Goal: Task Accomplishment & Management: Manage account settings

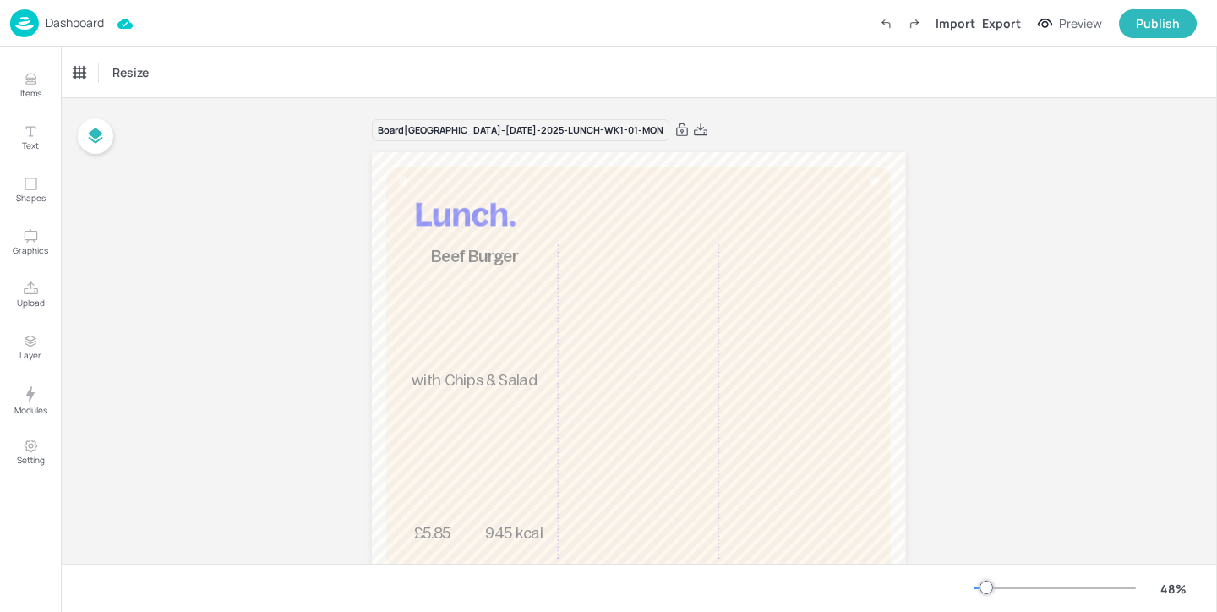
click at [76, 19] on p "Dashboard" at bounding box center [75, 23] width 58 height 12
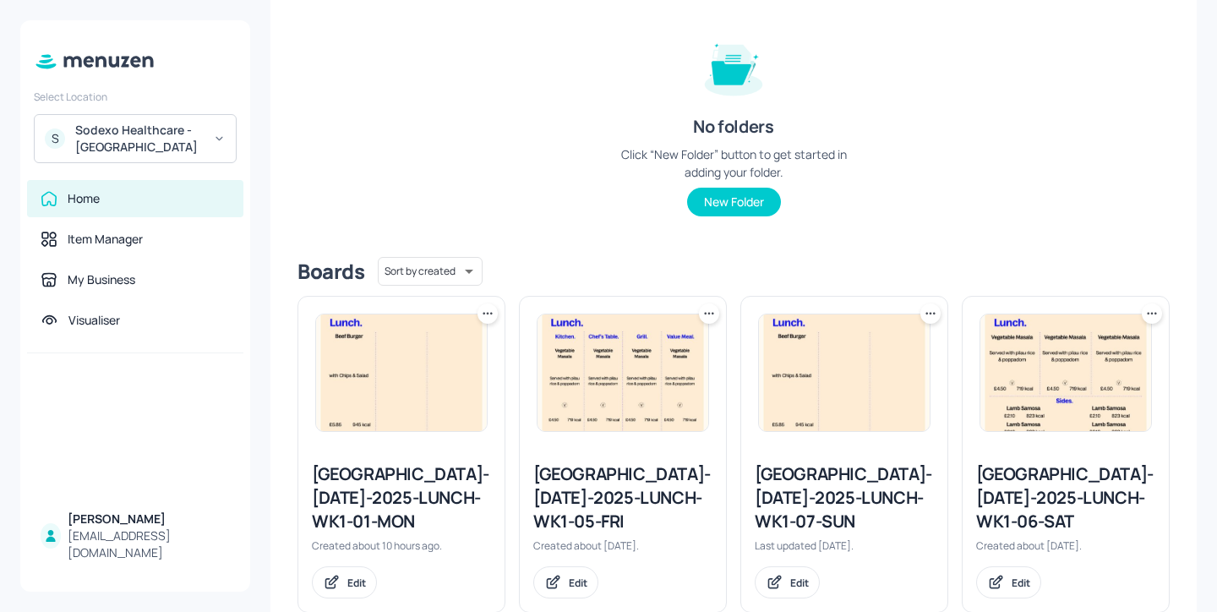
scroll to position [301, 0]
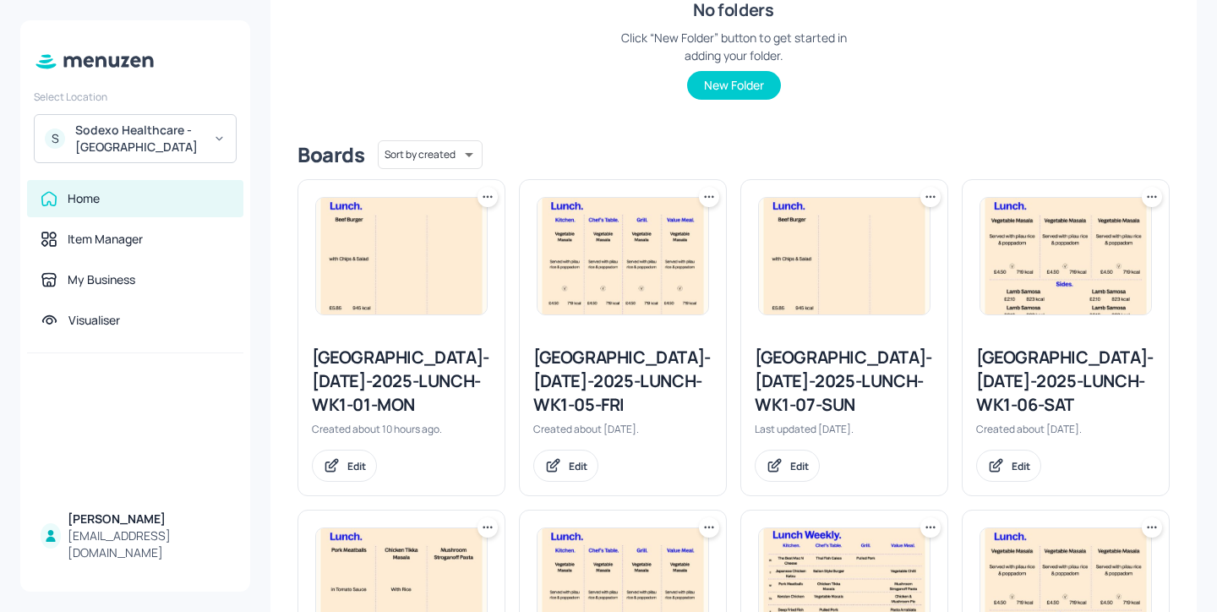
click at [487, 195] on icon at bounding box center [488, 196] width 3 height 3
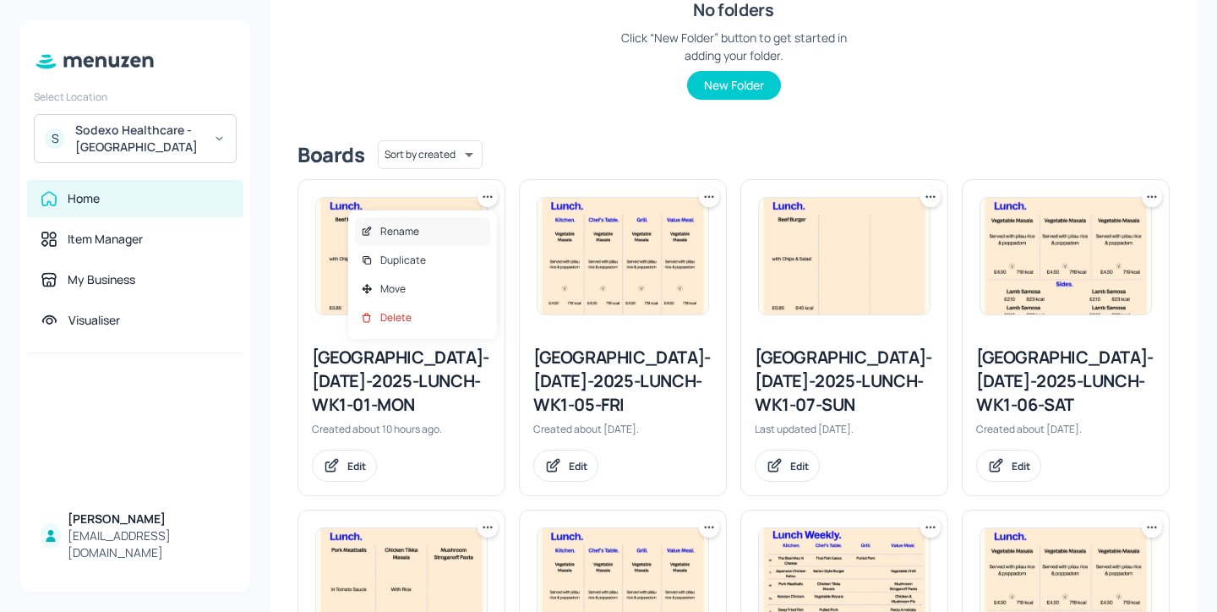
click at [462, 230] on div "Rename" at bounding box center [422, 231] width 135 height 29
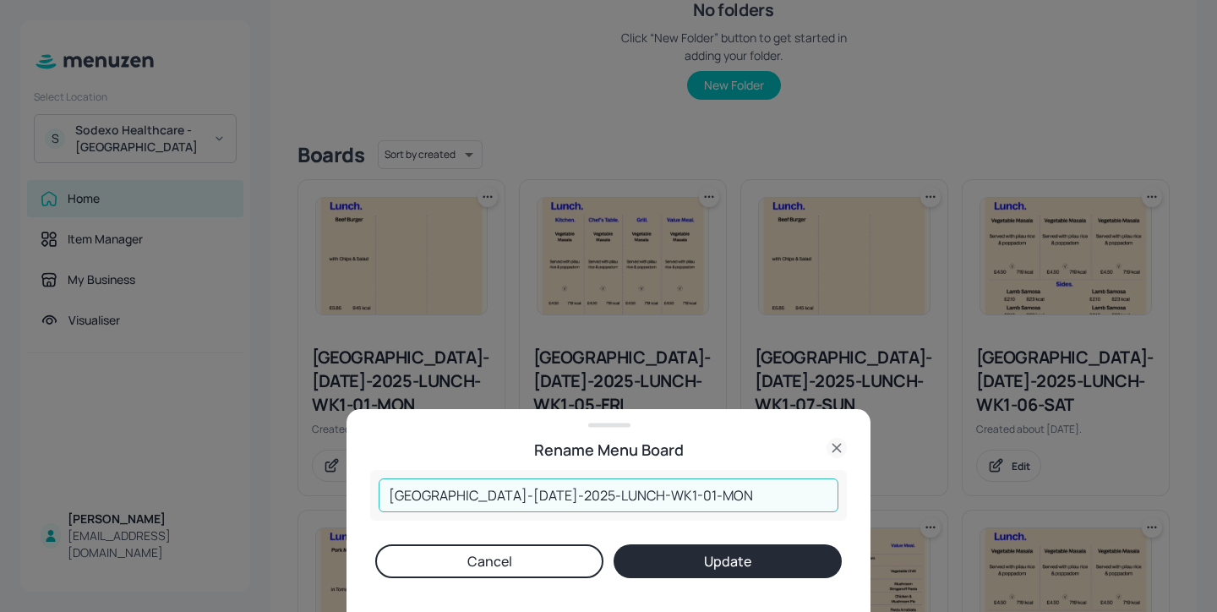
drag, startPoint x: 605, startPoint y: 493, endPoint x: 565, endPoint y: 492, distance: 39.7
click at [565, 492] on input "[GEOGRAPHIC_DATA]-[DATE]-2025-LUNCH-WK1-01-MON" at bounding box center [609, 495] width 460 height 34
type input "[GEOGRAPHIC_DATA]-[DATE]-2025-DINNER-WK1-01-MON"
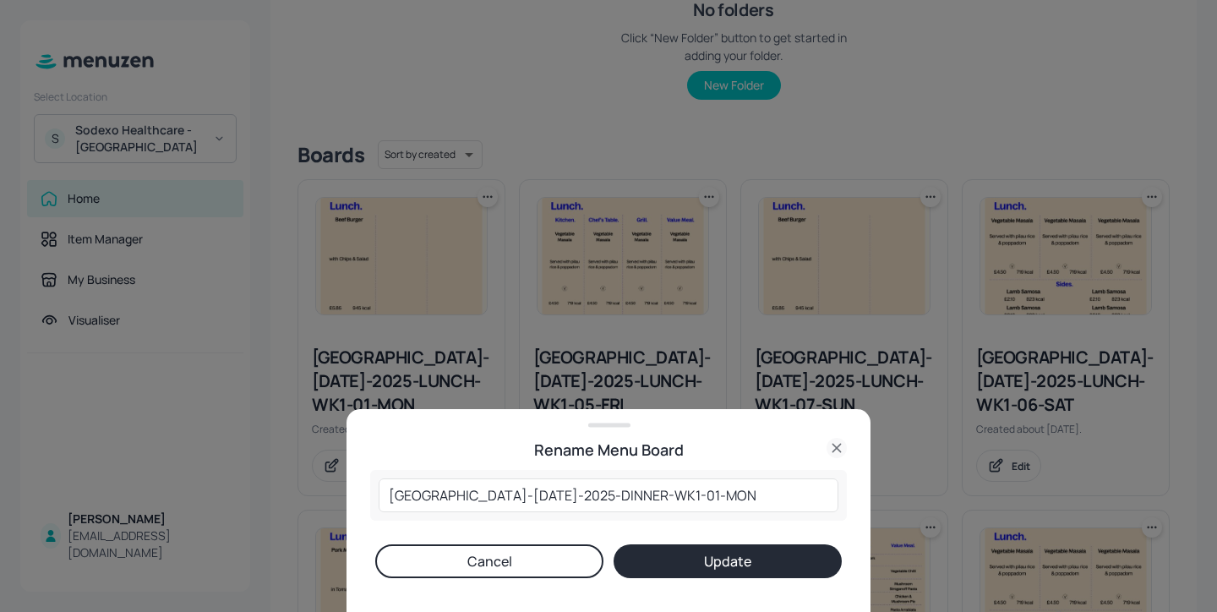
click at [686, 557] on button "Update" at bounding box center [727, 561] width 228 height 34
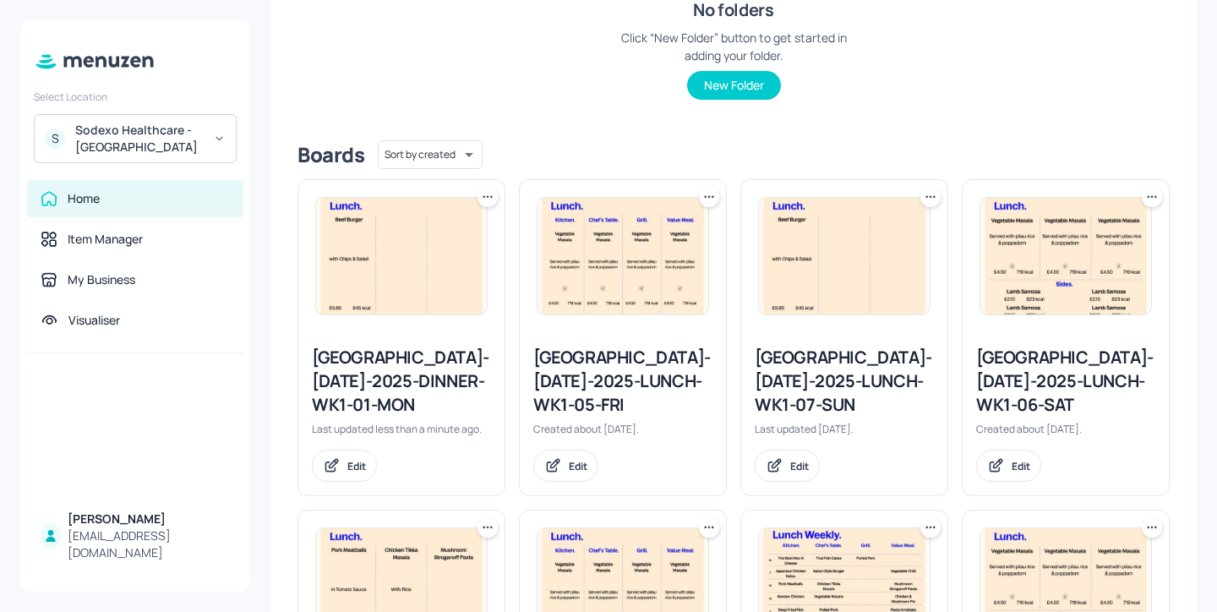
click at [486, 195] on icon at bounding box center [487, 196] width 17 height 17
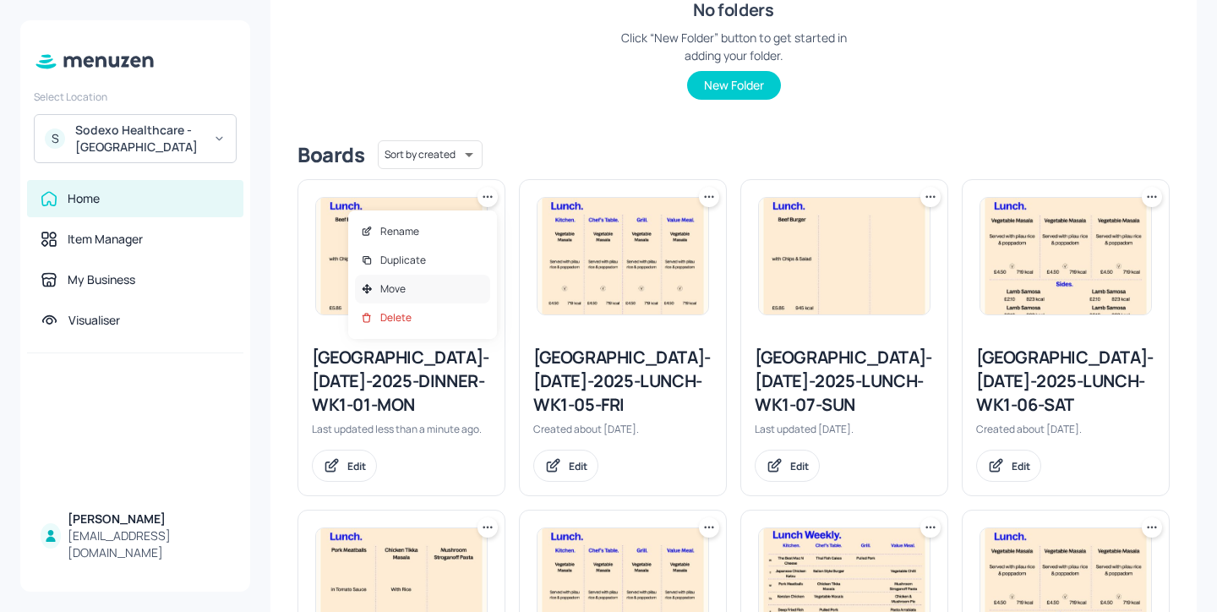
click at [462, 285] on div "Move" at bounding box center [422, 289] width 135 height 29
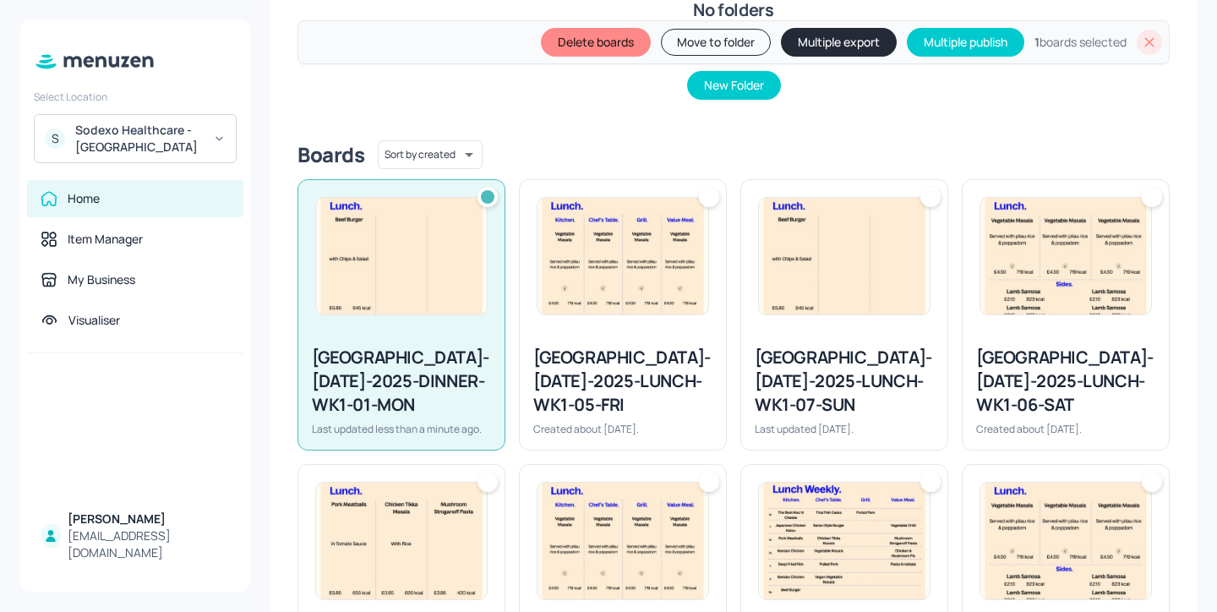
click at [710, 44] on button "Move to folder" at bounding box center [716, 42] width 110 height 27
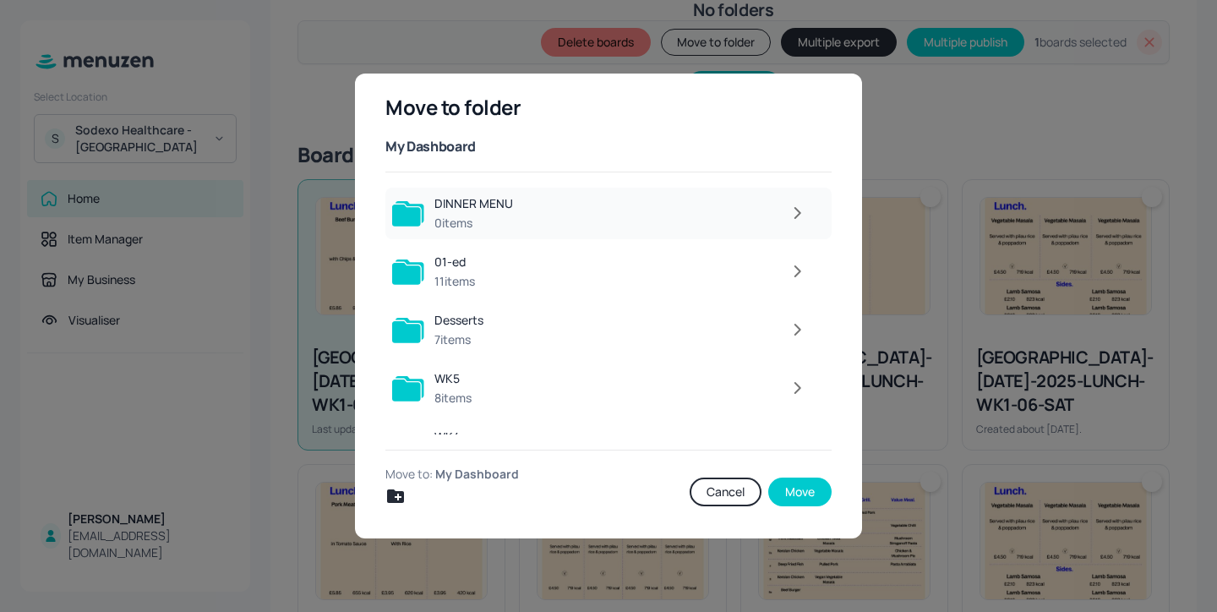
click at [753, 217] on div at bounding box center [669, 213] width 292 height 34
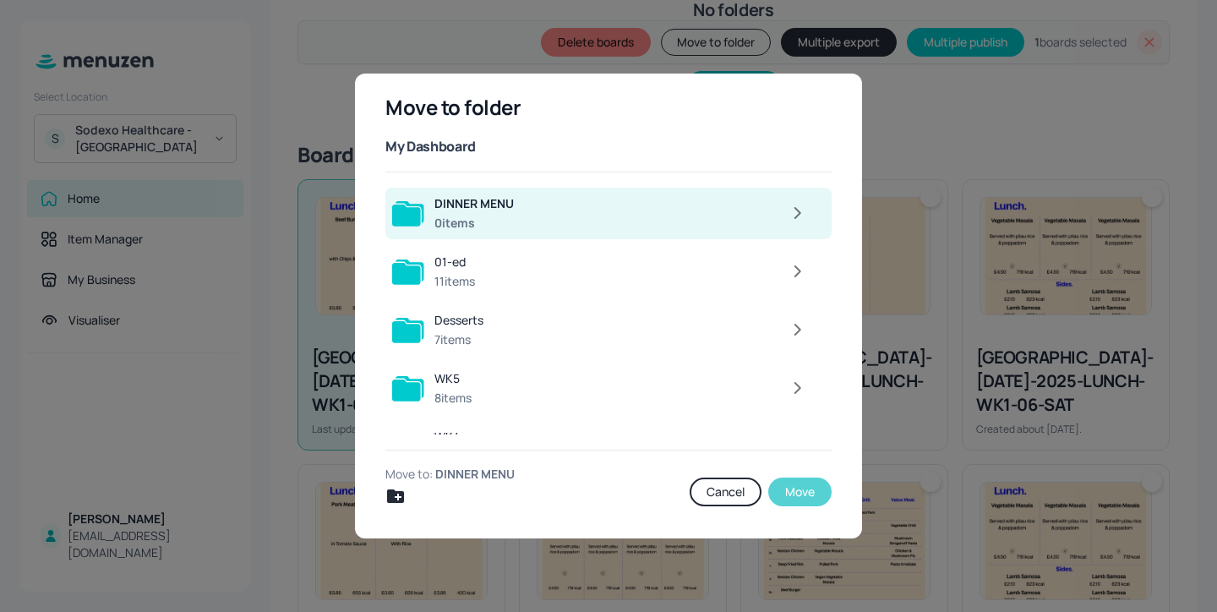
click at [794, 477] on button "Move" at bounding box center [799, 491] width 63 height 29
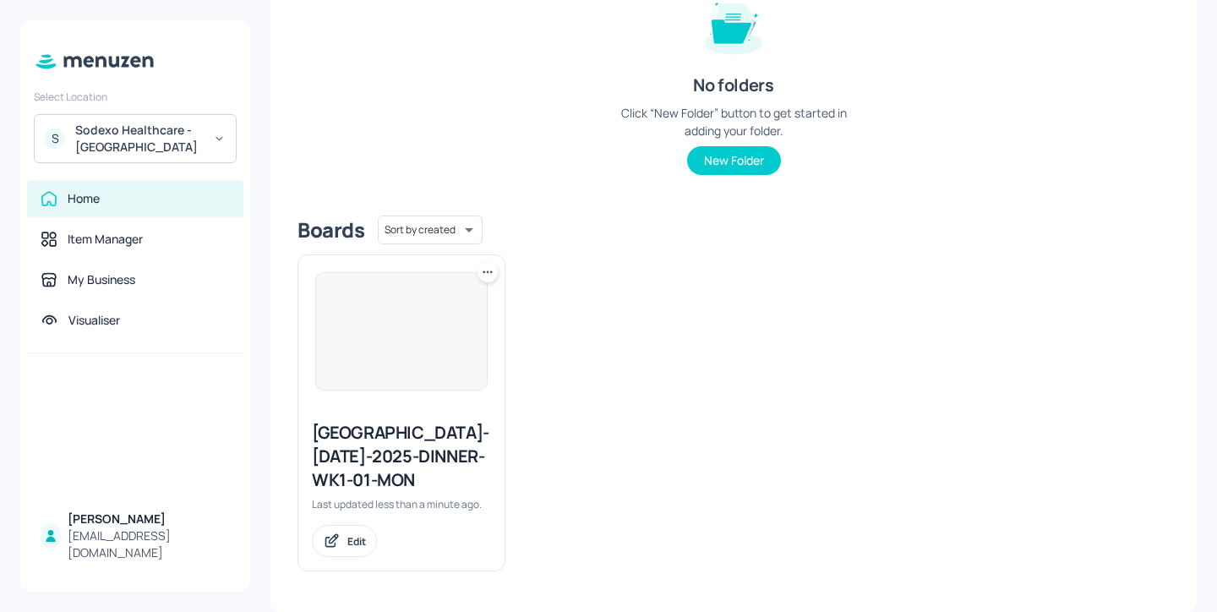
scroll to position [226, 0]
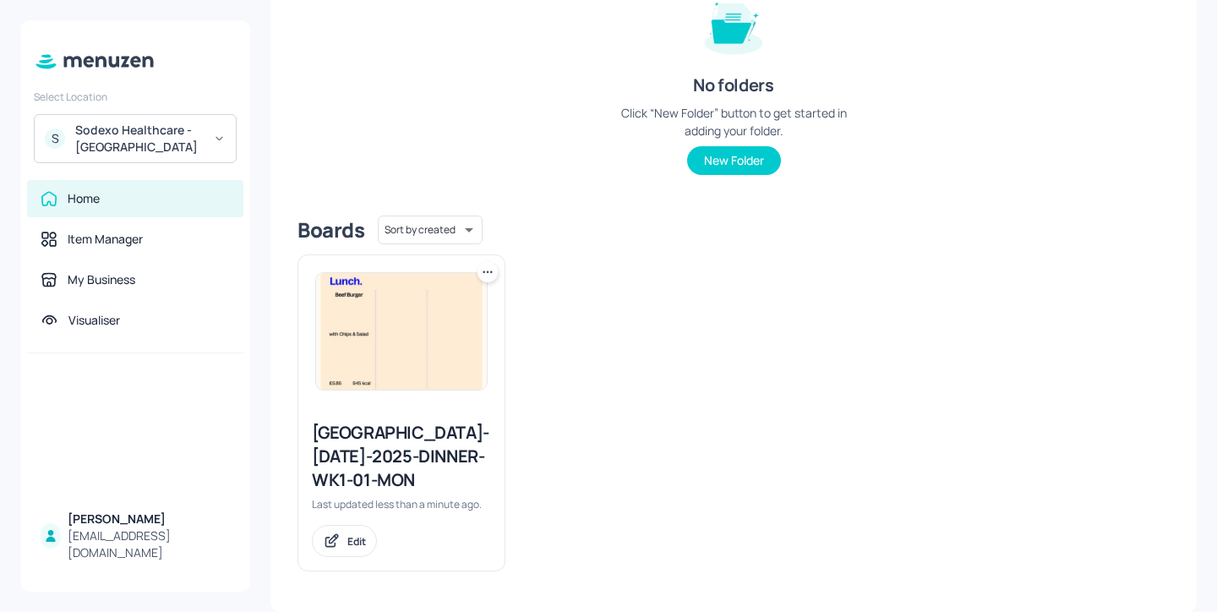
click at [444, 450] on div "[GEOGRAPHIC_DATA]-[DATE]-2025-DINNER-WK1-01-MON" at bounding box center [401, 456] width 179 height 71
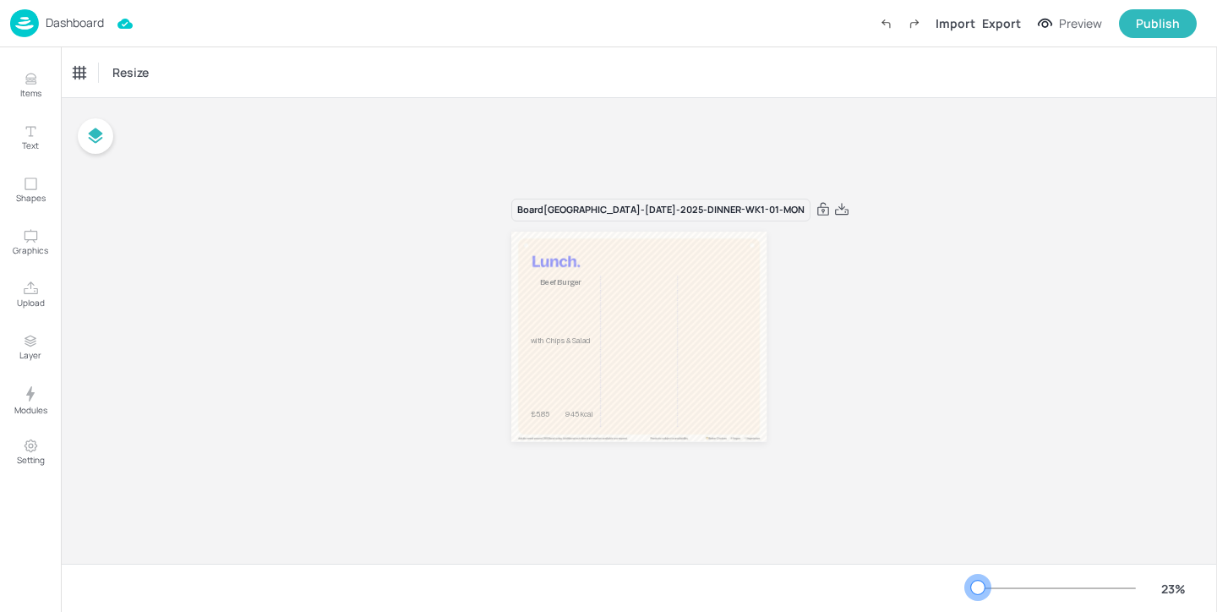
drag, startPoint x: 1005, startPoint y: 587, endPoint x: 975, endPoint y: 586, distance: 29.6
click at [975, 586] on div at bounding box center [978, 587] width 14 height 14
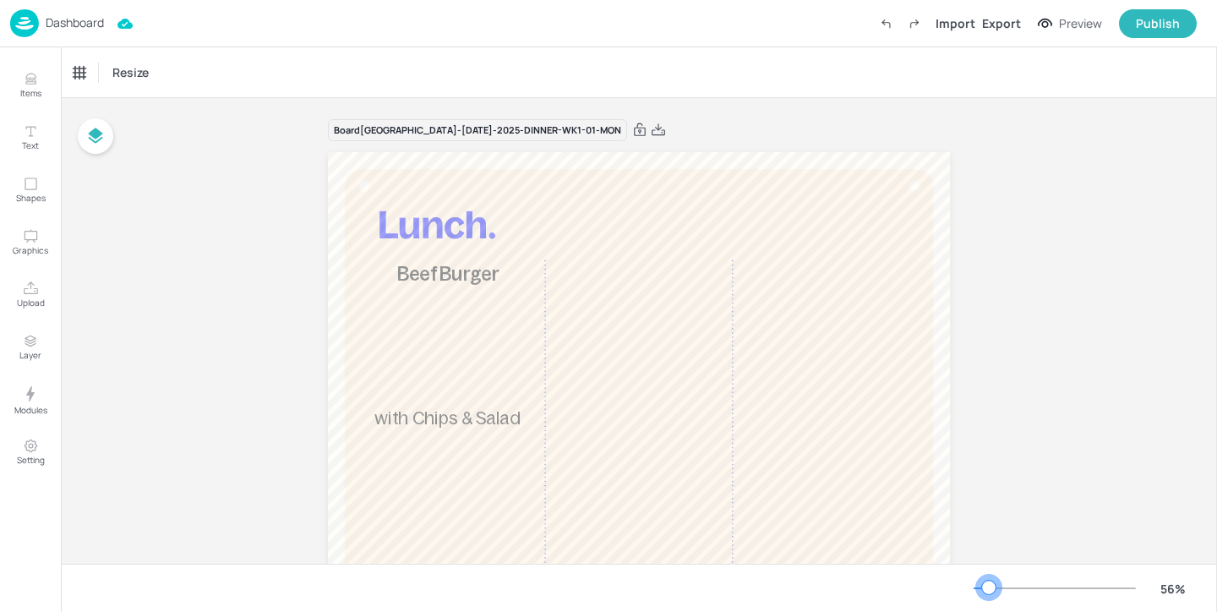
drag, startPoint x: 975, startPoint y: 586, endPoint x: 988, endPoint y: 586, distance: 12.7
click at [988, 586] on div at bounding box center [989, 587] width 14 height 14
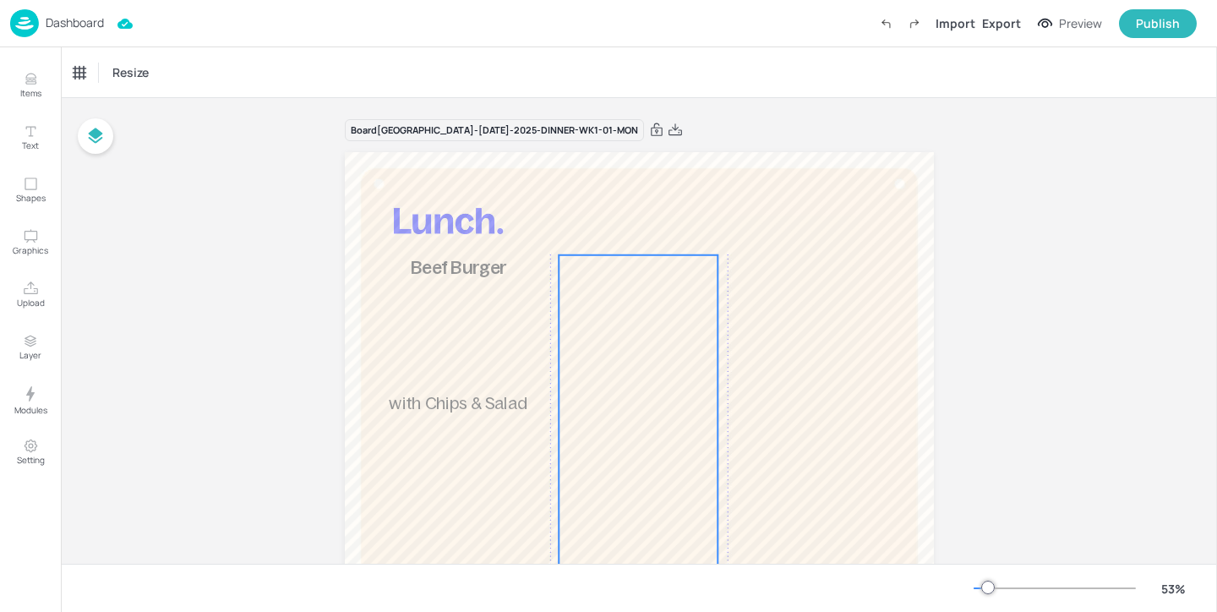
click at [581, 330] on div "kcal" at bounding box center [637, 420] width 159 height 330
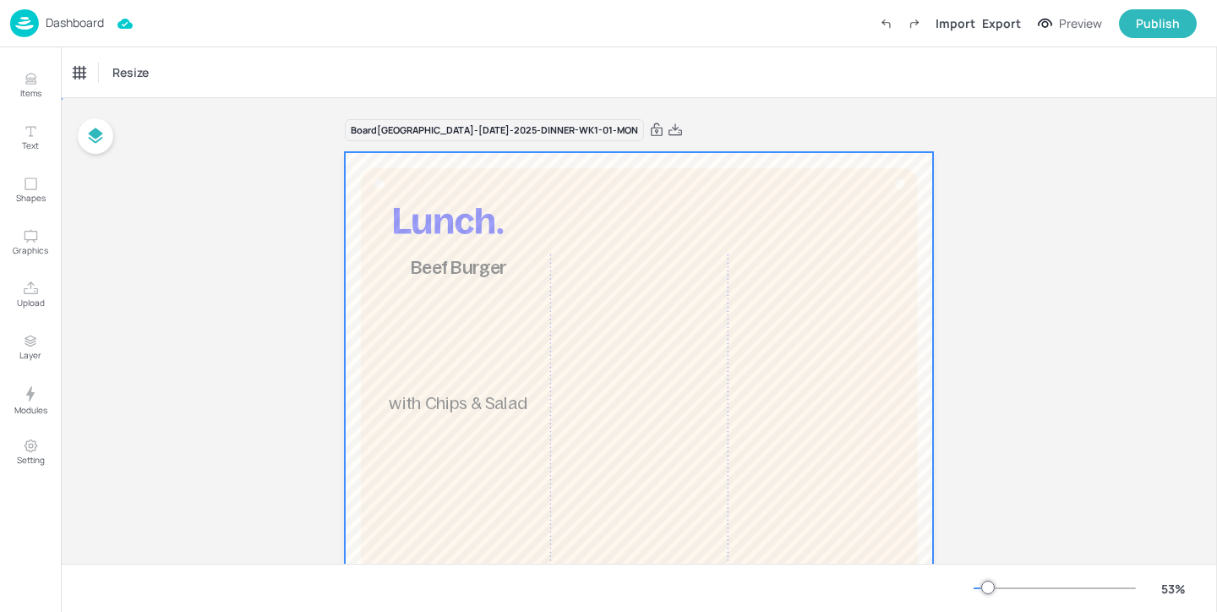
click at [729, 317] on div at bounding box center [639, 393] width 589 height 483
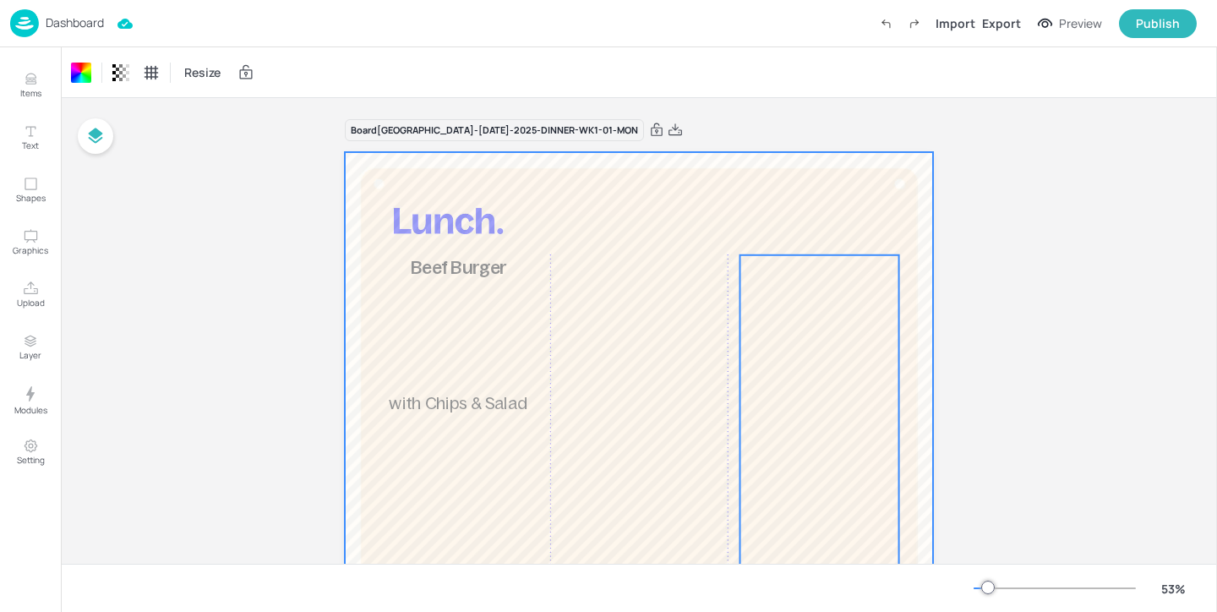
click at [780, 330] on div "kcal" at bounding box center [818, 420] width 159 height 330
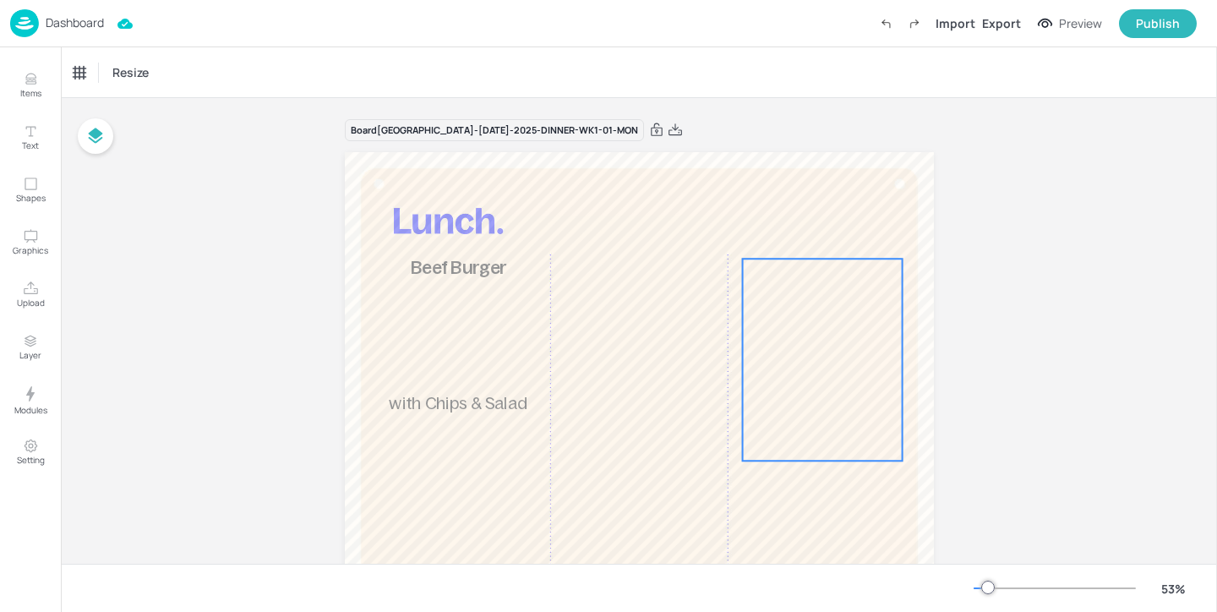
click at [780, 330] on div "kcal" at bounding box center [822, 360] width 161 height 202
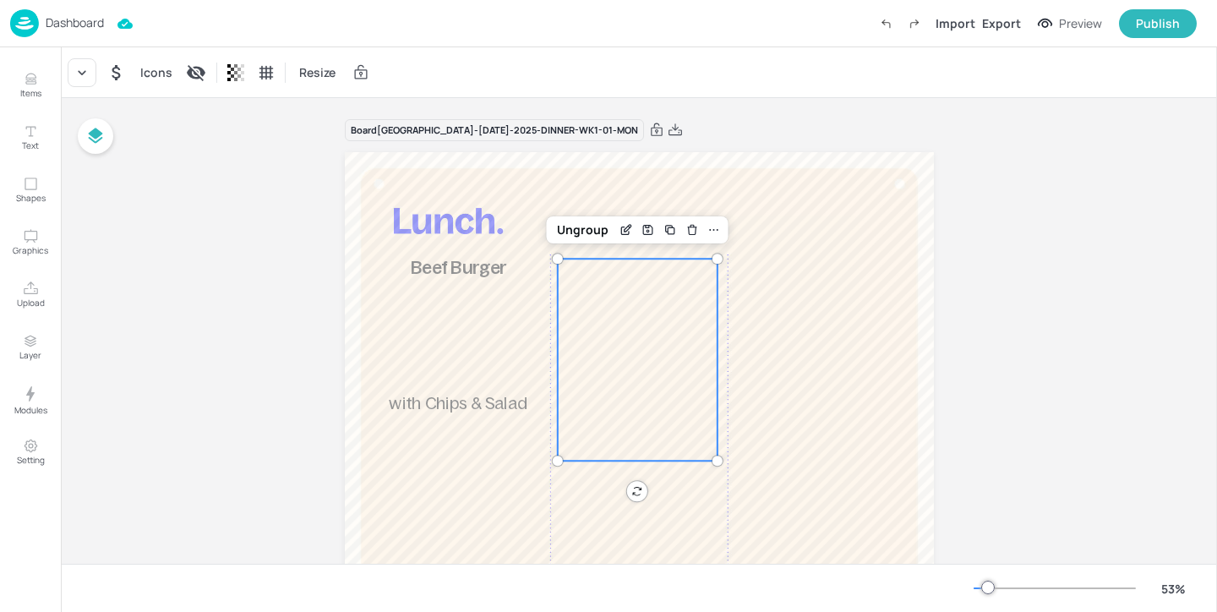
click at [657, 345] on div "kcal" at bounding box center [637, 360] width 161 height 202
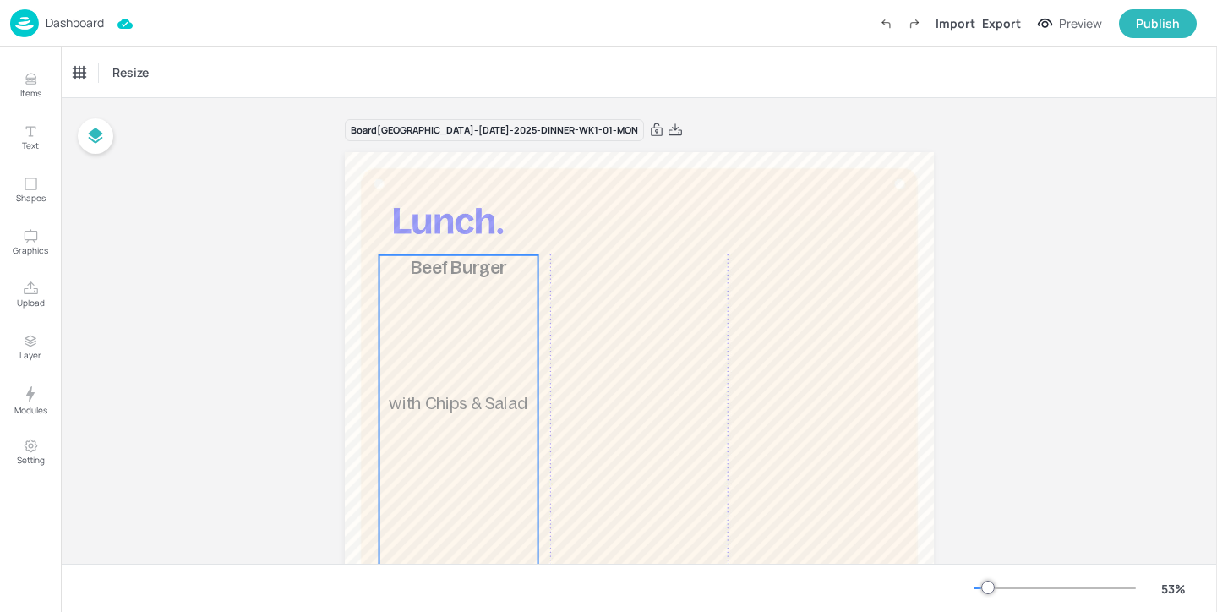
click at [489, 405] on span "with Chips & Salad" at bounding box center [458, 403] width 138 height 19
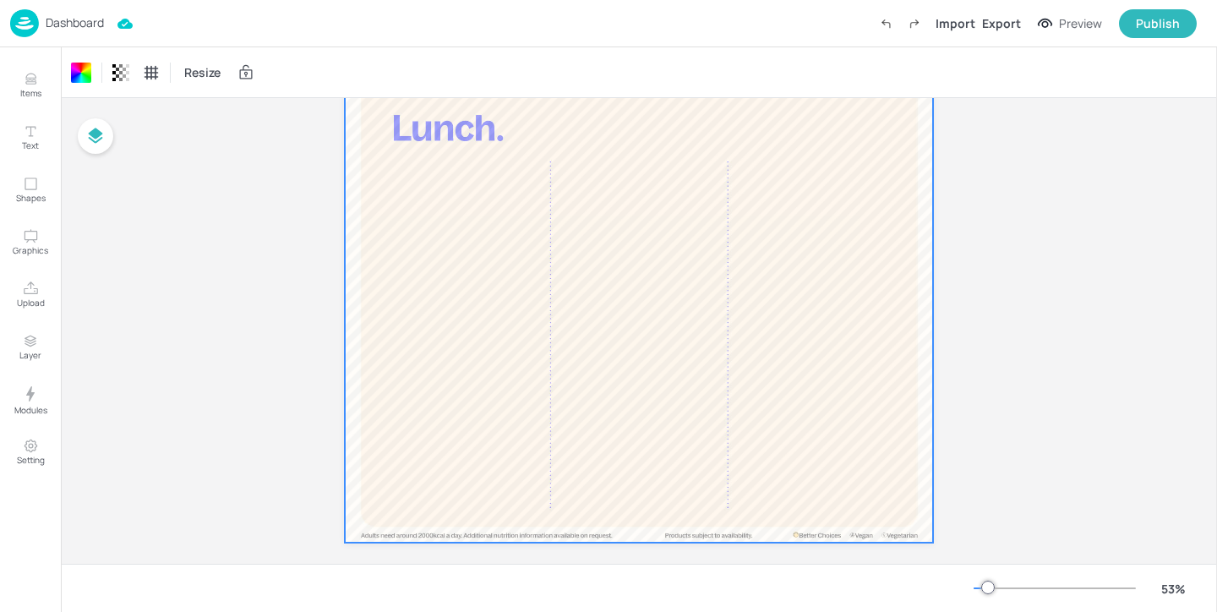
scroll to position [114, 0]
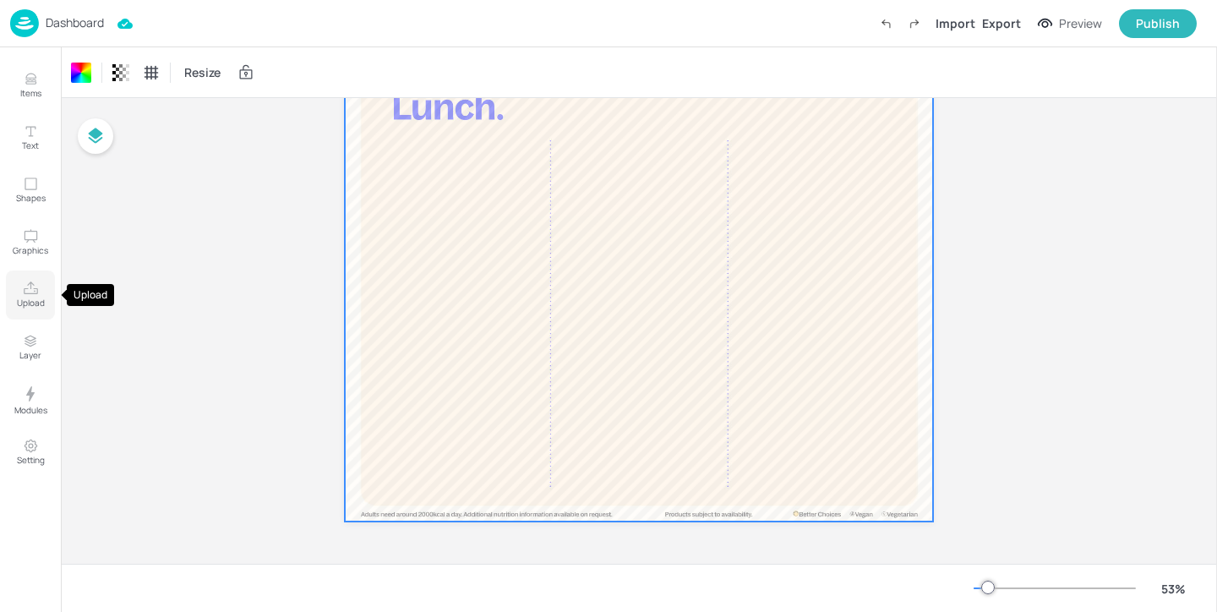
click at [39, 297] on p "Upload" at bounding box center [31, 303] width 28 height 12
